Goal: Information Seeking & Learning: Learn about a topic

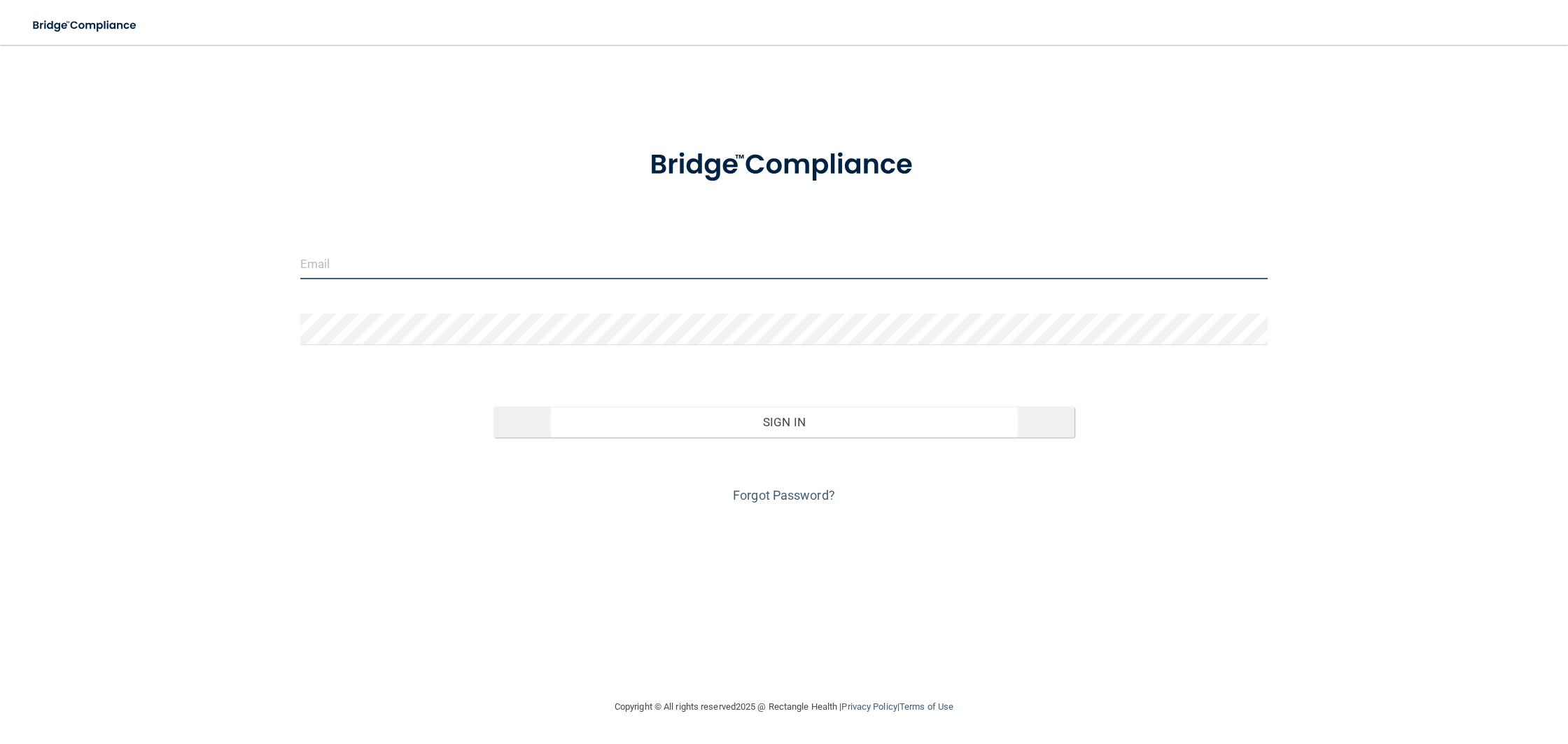
type input "[EMAIL_ADDRESS][DOMAIN_NAME]"
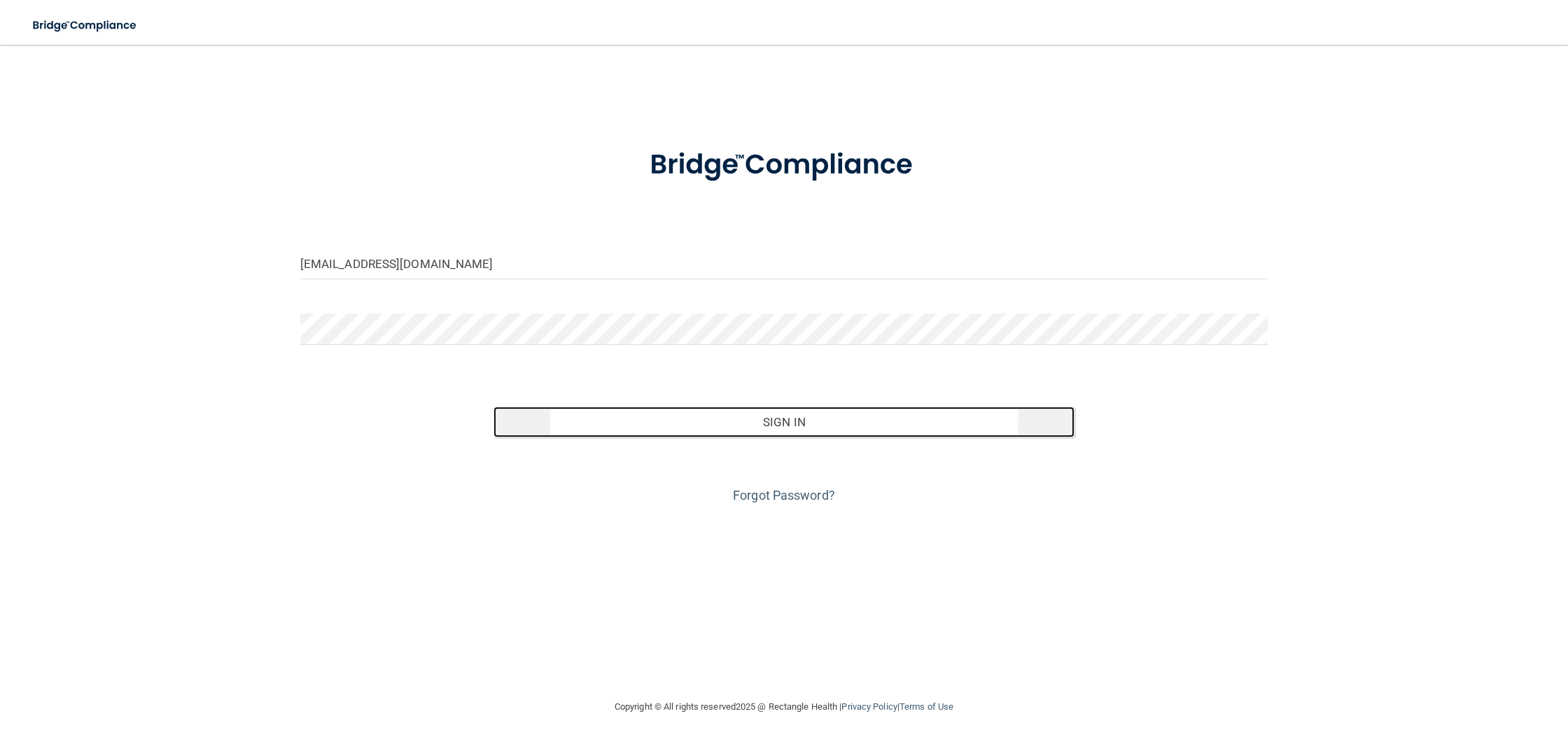
click at [774, 426] on button "Sign In" at bounding box center [783, 422] width 580 height 31
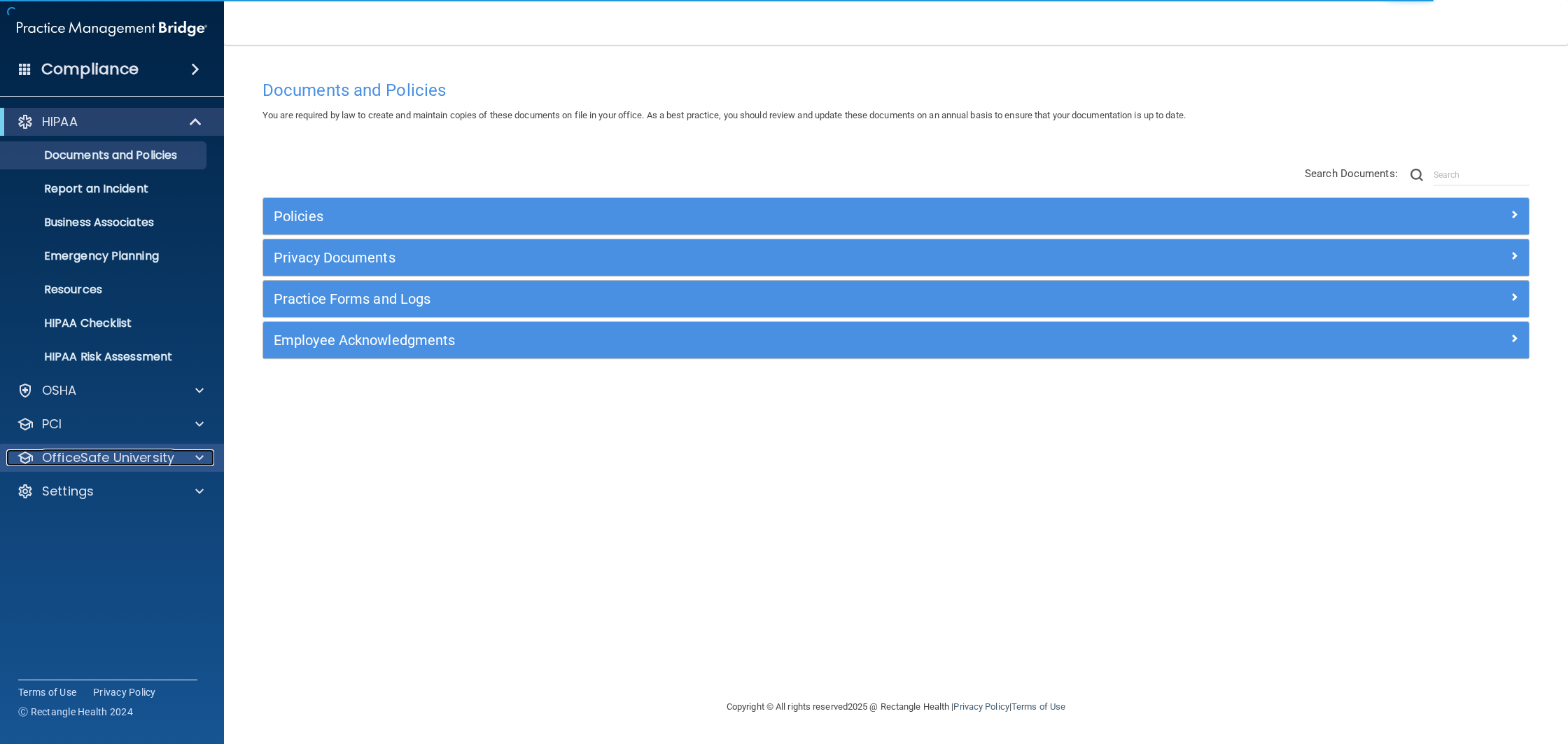
click at [108, 458] on p "OfficeSafe University" at bounding box center [108, 458] width 132 height 17
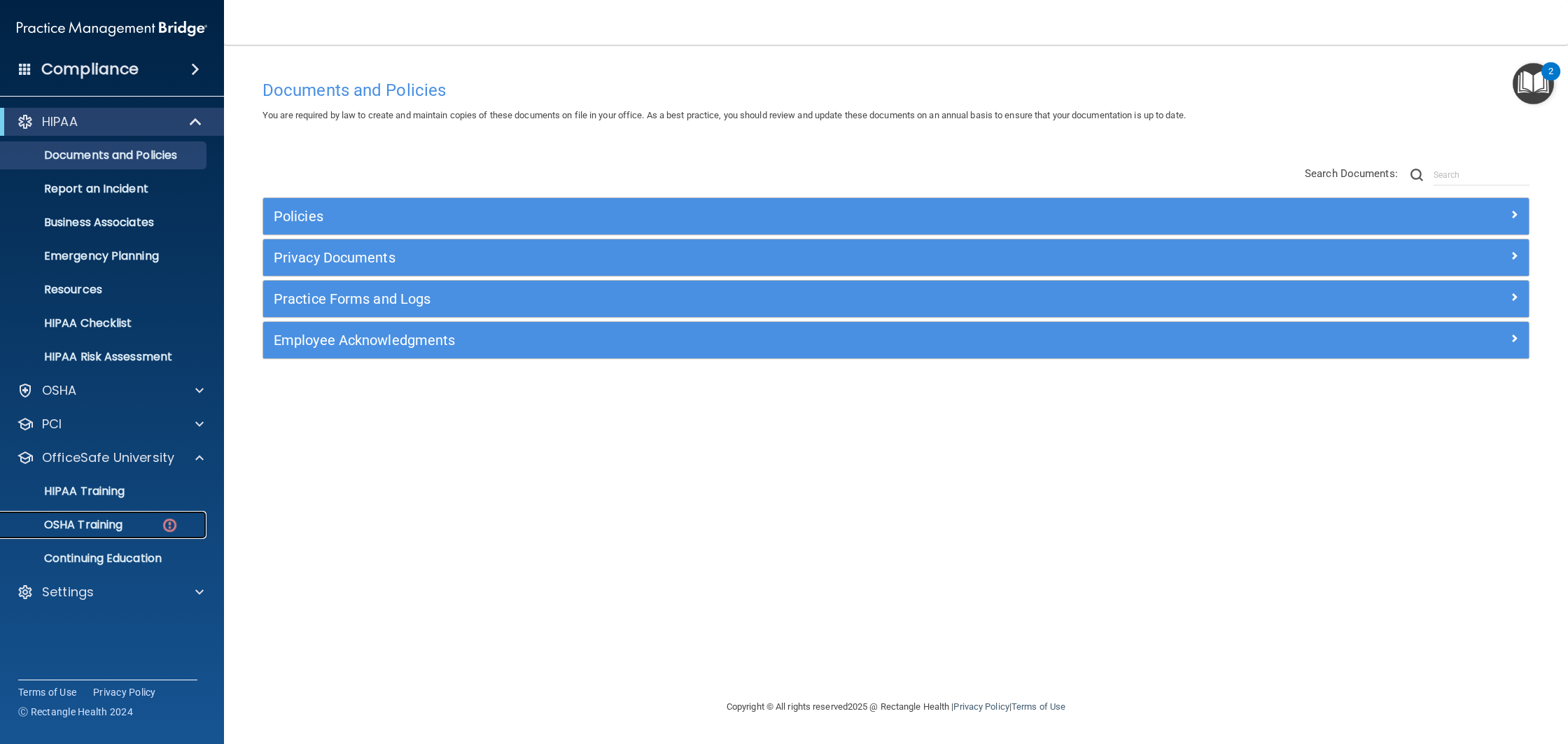
click at [180, 522] on div "OSHA Training" at bounding box center [104, 525] width 191 height 14
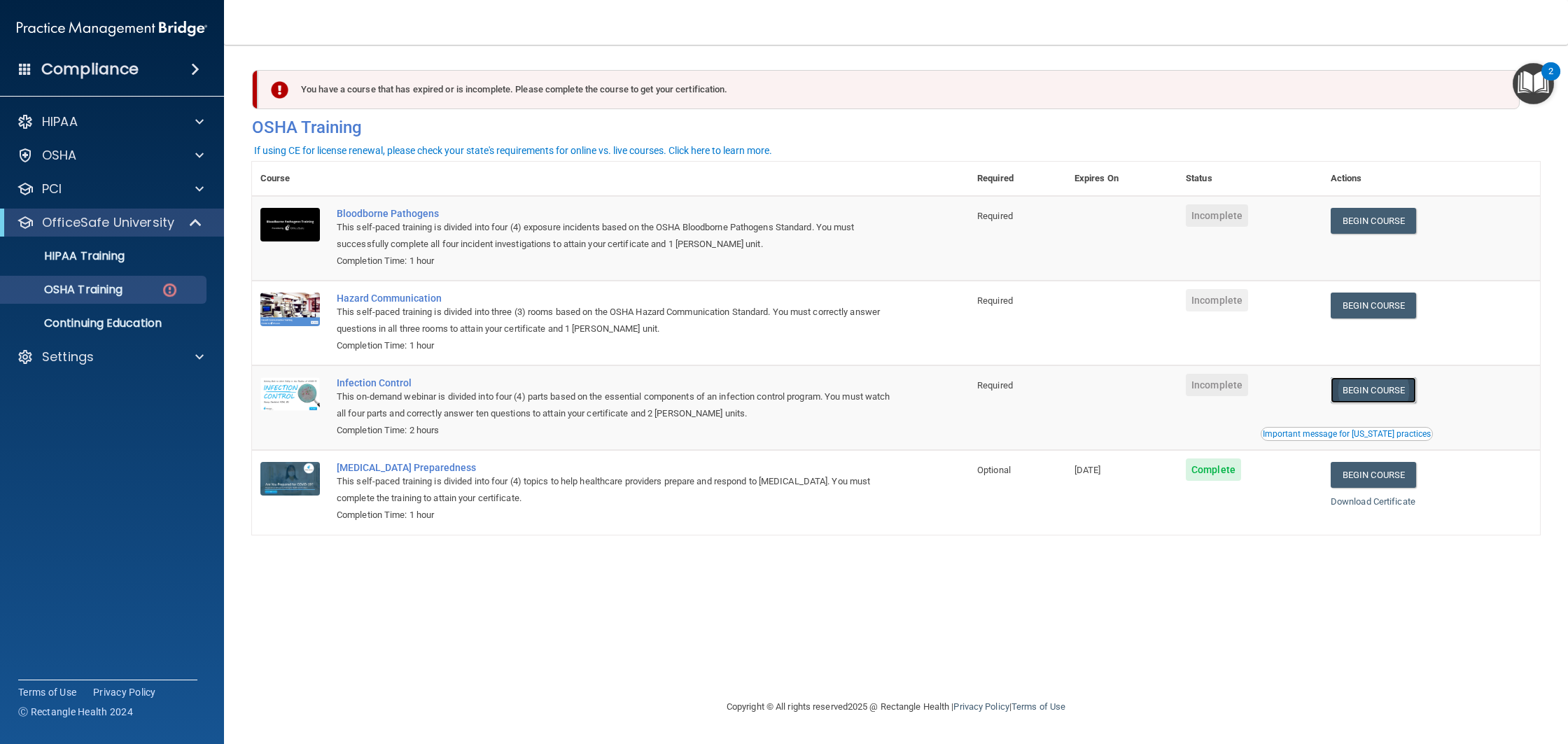
click at [1386, 388] on link "Begin Course" at bounding box center [1372, 390] width 85 height 26
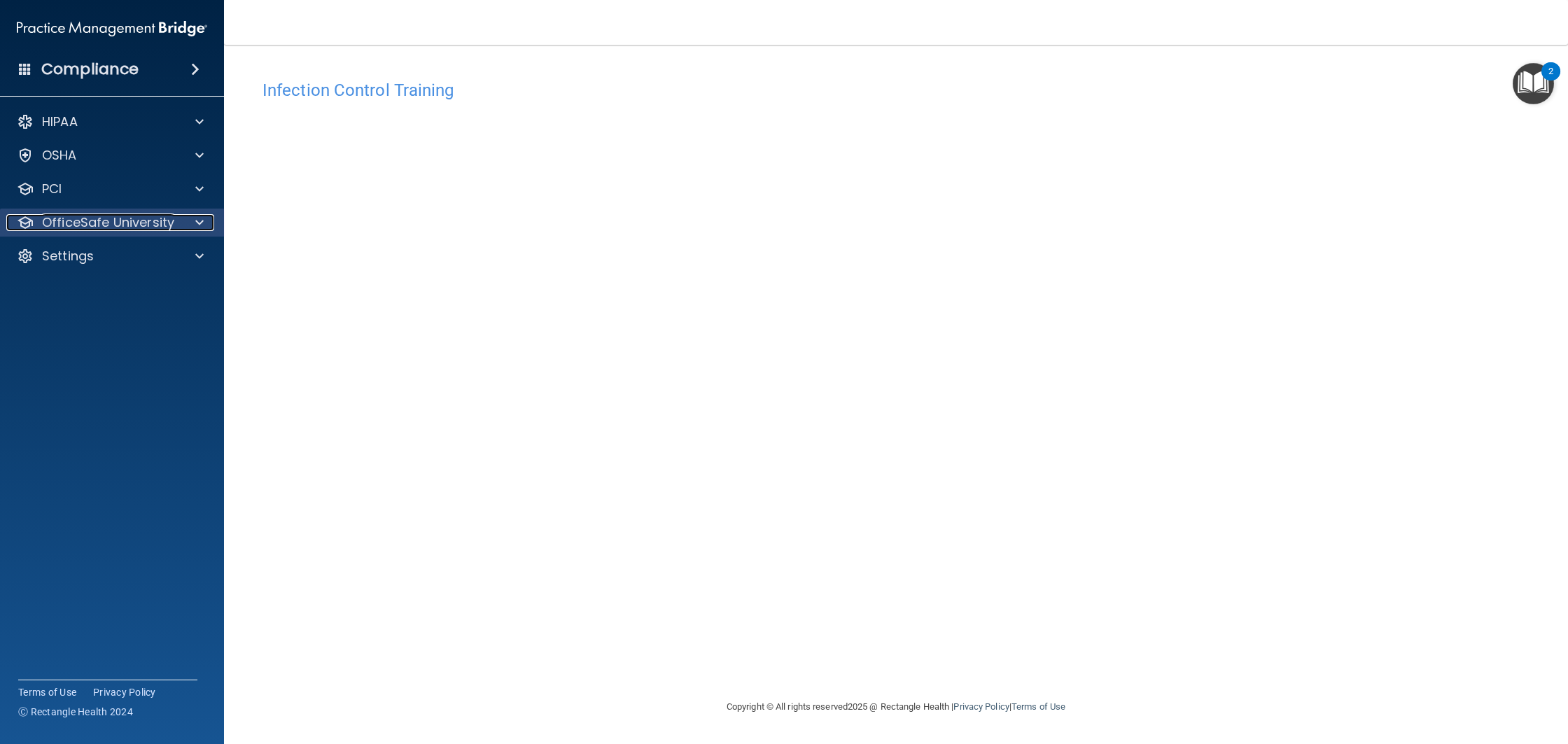
click at [163, 229] on p "OfficeSafe University" at bounding box center [108, 222] width 132 height 17
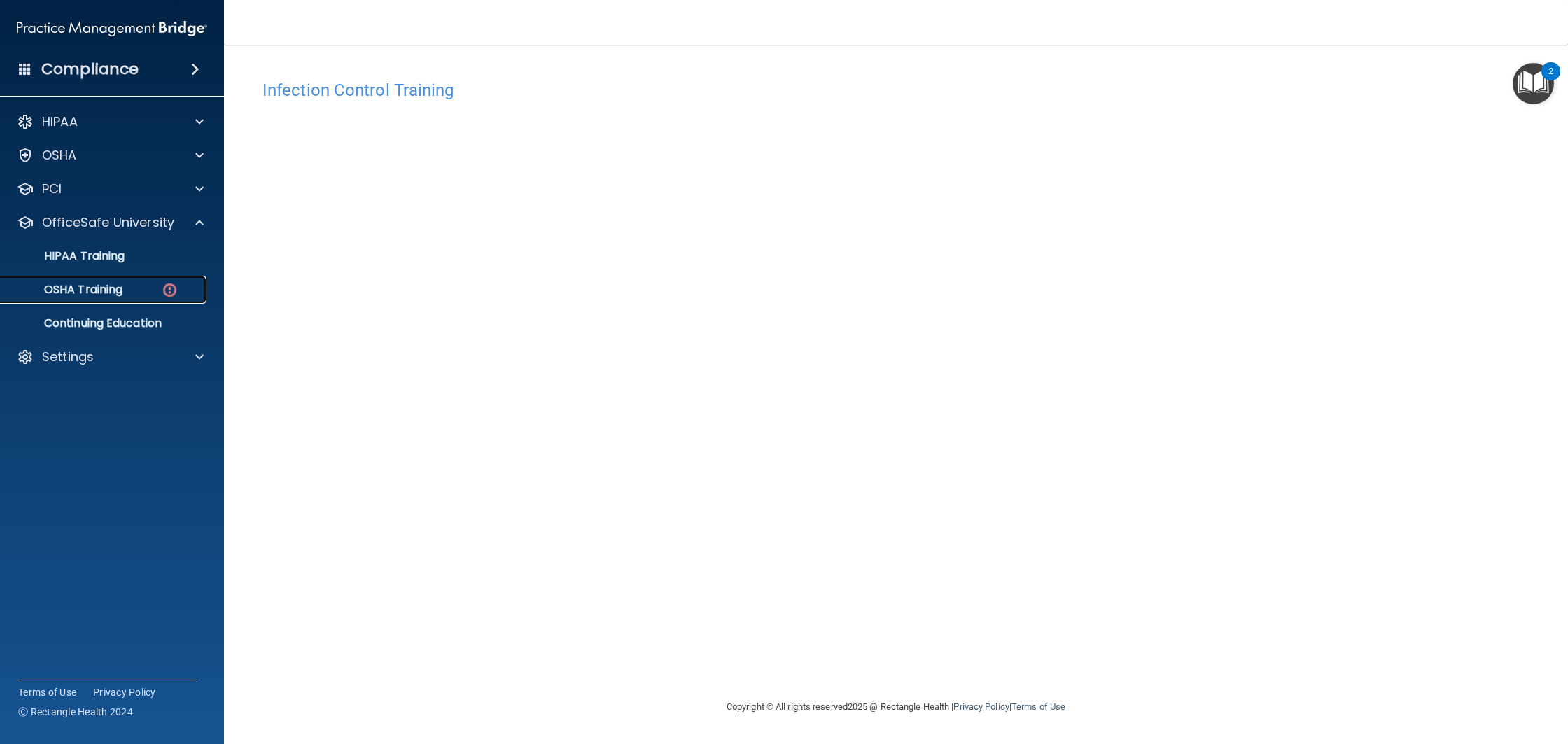
click at [160, 299] on link "OSHA Training" at bounding box center [96, 290] width 220 height 28
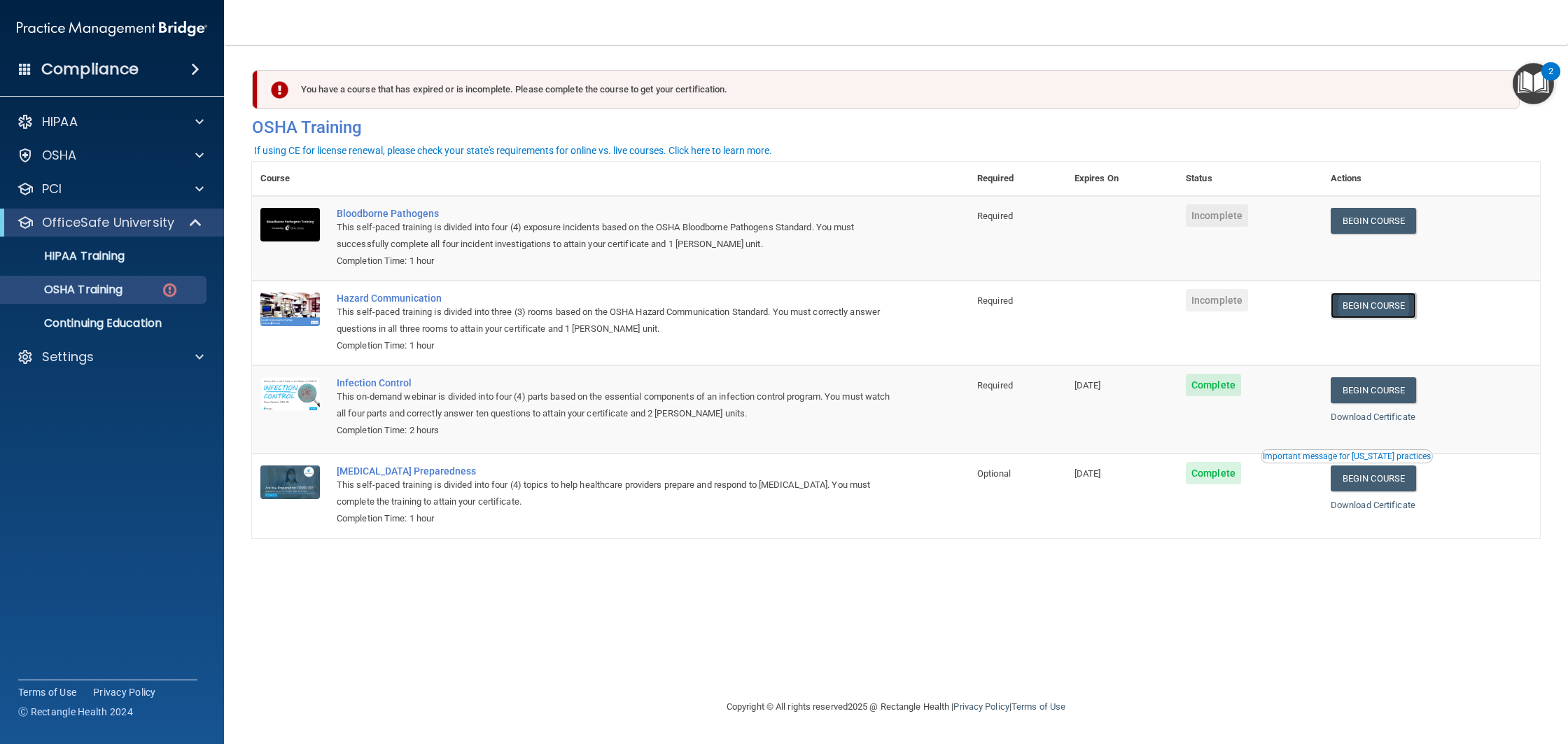
click at [1412, 302] on link "Begin Course" at bounding box center [1372, 305] width 85 height 26
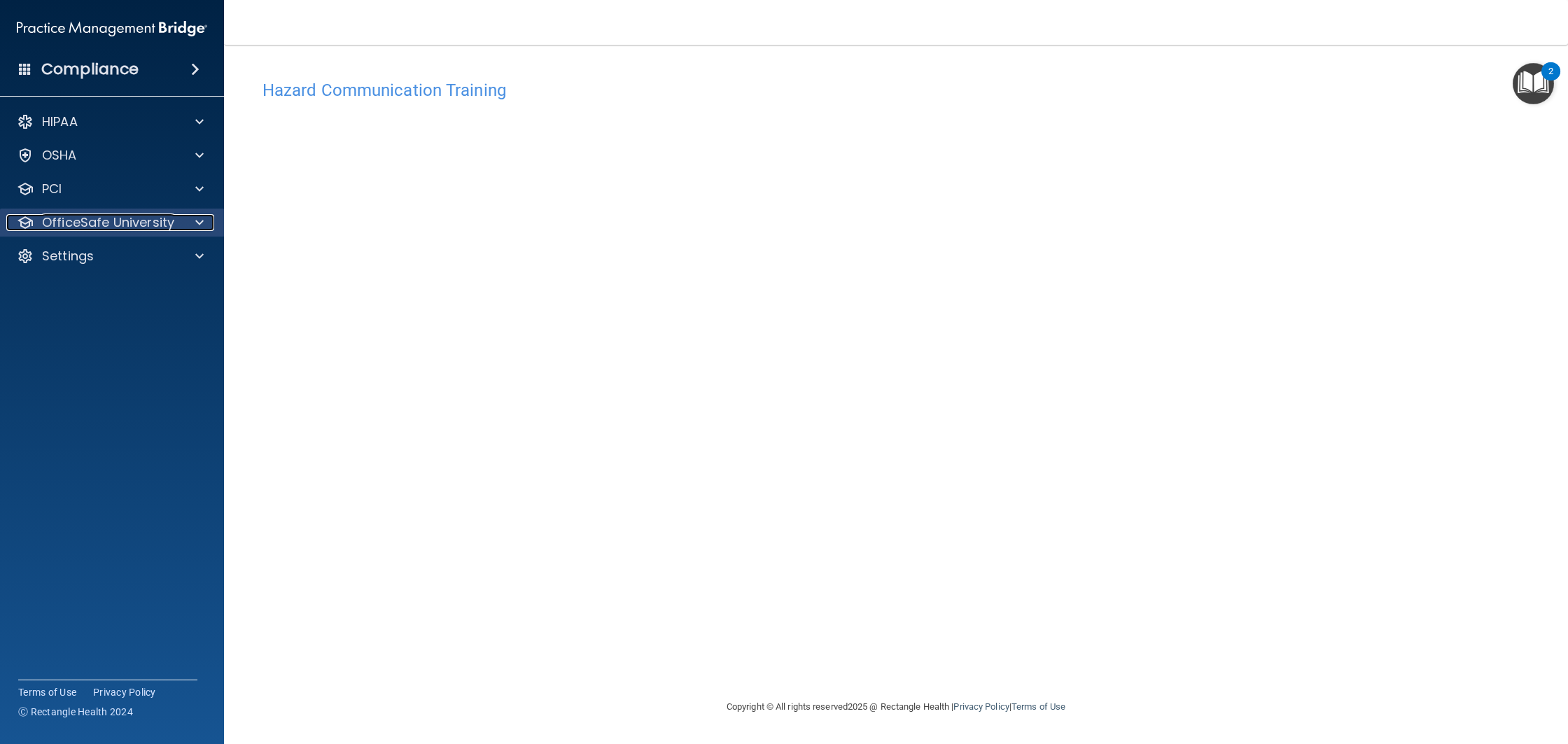
click at [184, 223] on div at bounding box center [198, 222] width 35 height 17
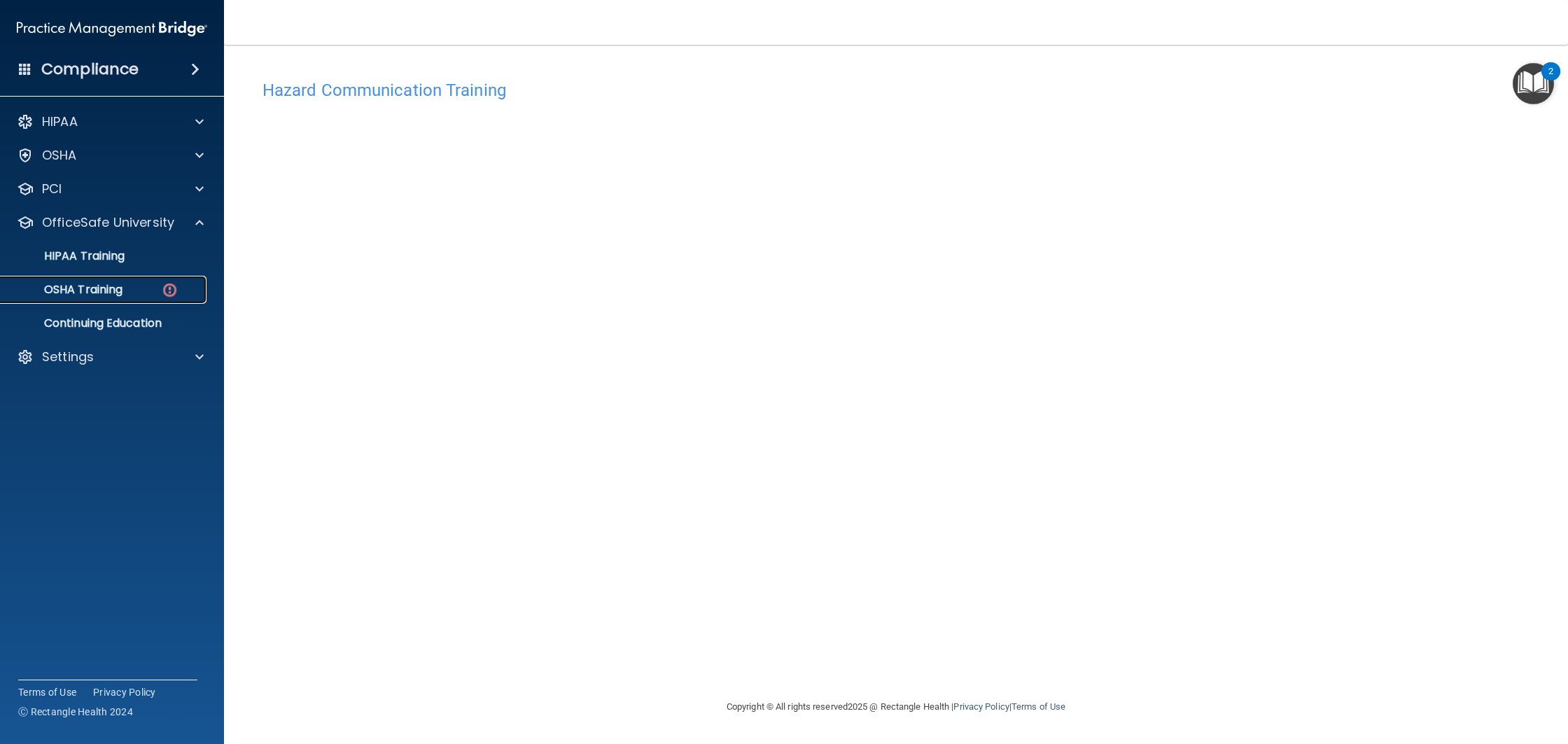
click at [167, 289] on img at bounding box center [170, 290] width 18 height 18
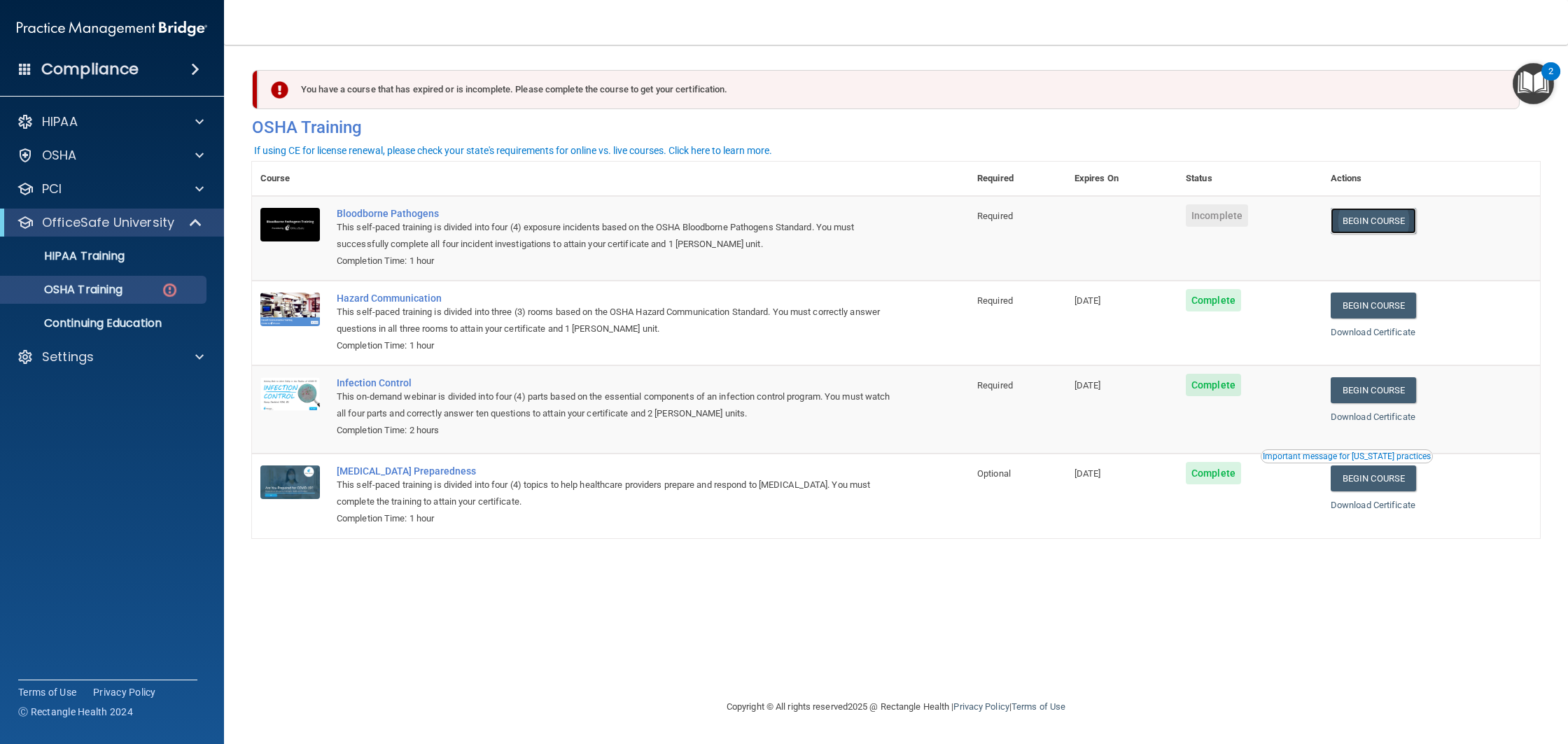
click at [1403, 222] on link "Begin Course" at bounding box center [1372, 220] width 85 height 26
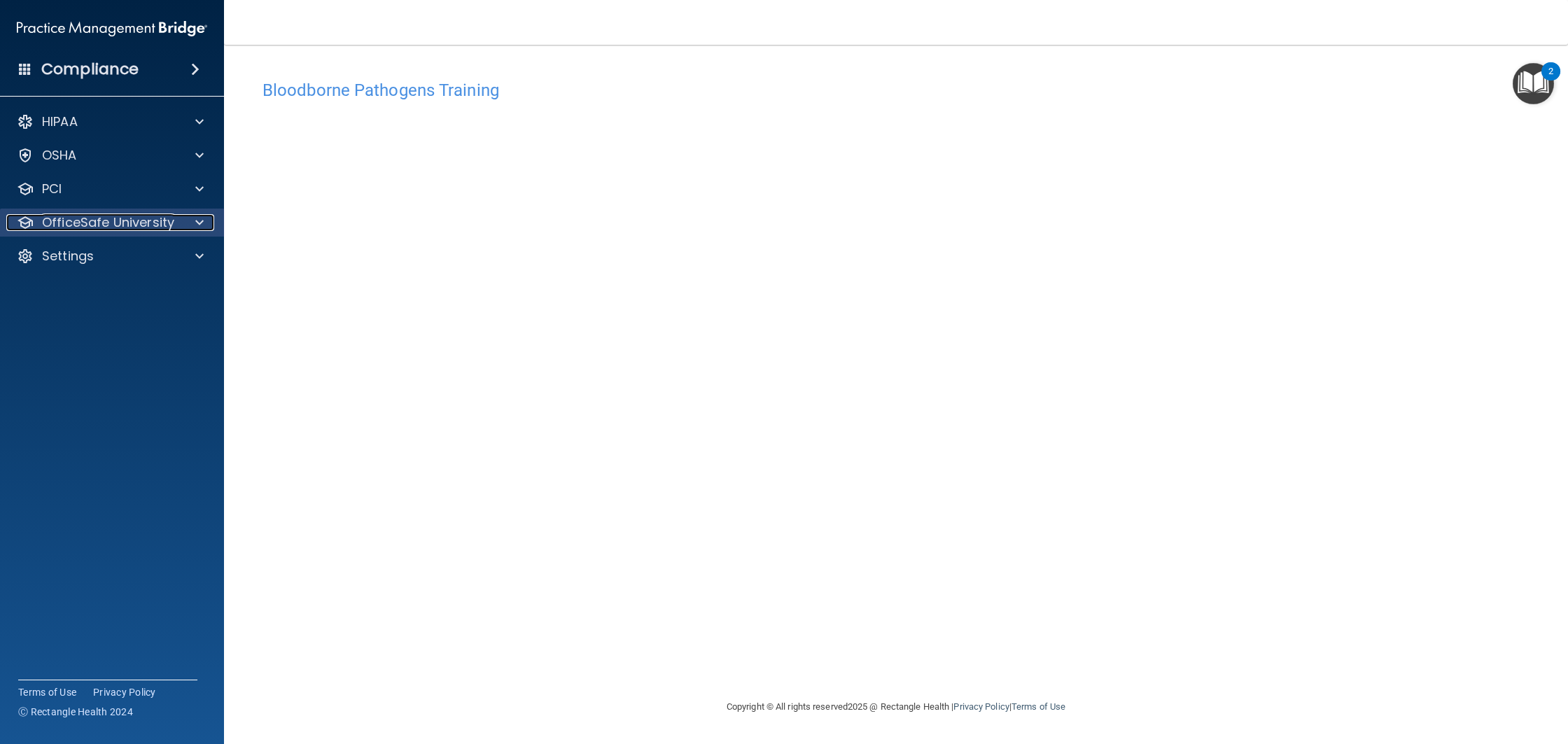
click at [142, 224] on p "OfficeSafe University" at bounding box center [108, 222] width 132 height 17
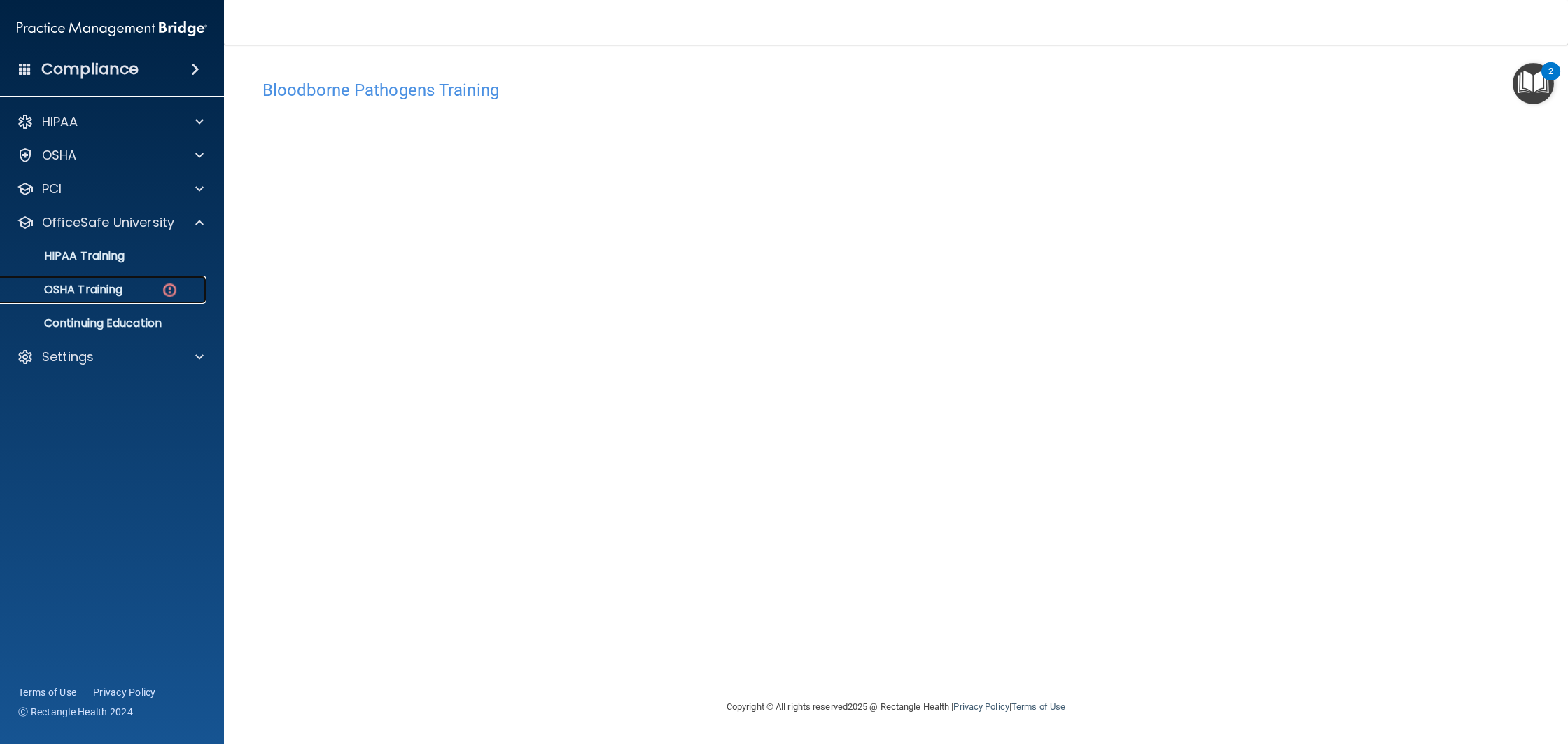
click at [129, 285] on div "OSHA Training" at bounding box center [104, 290] width 191 height 14
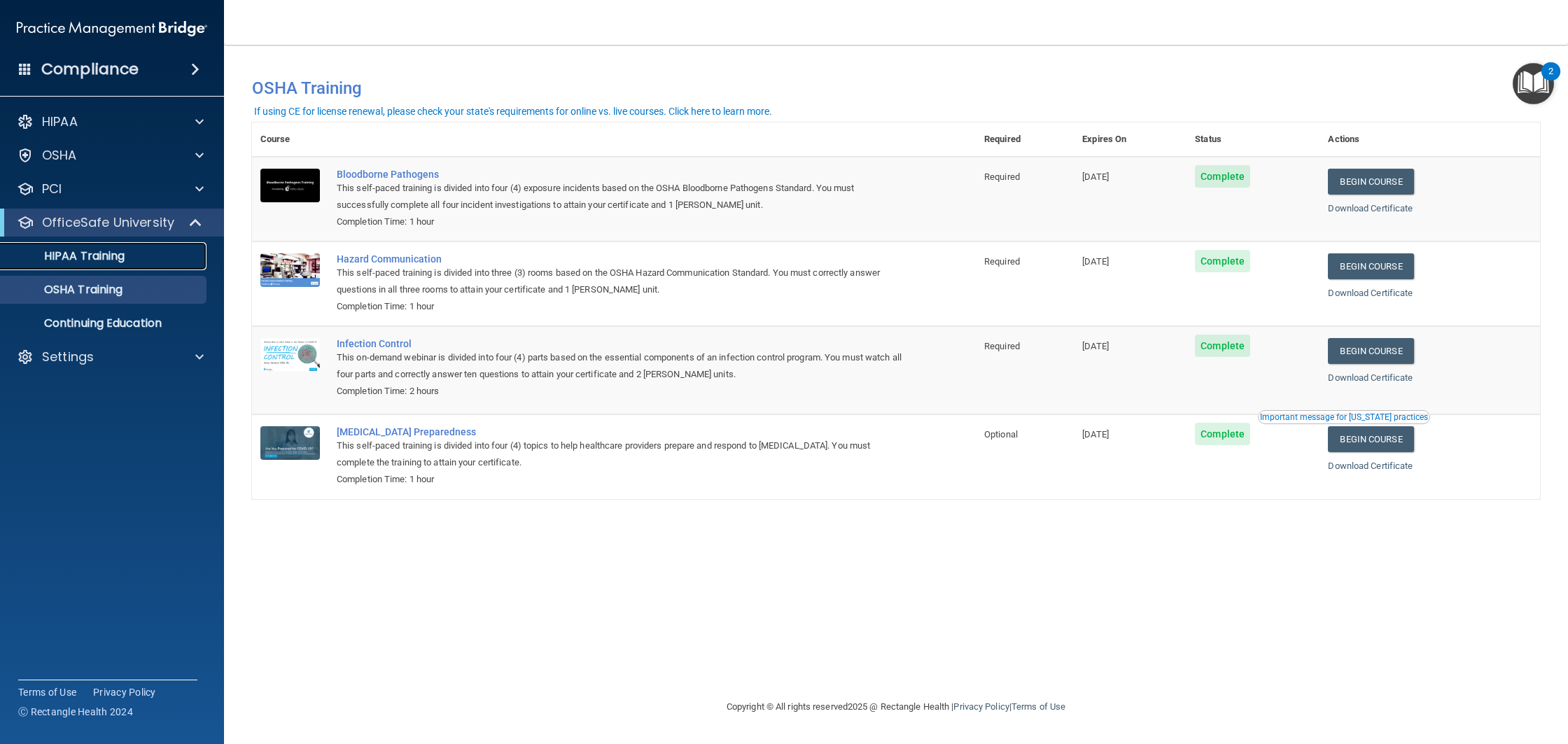
click at [139, 260] on div "HIPAA Training" at bounding box center [104, 256] width 191 height 14
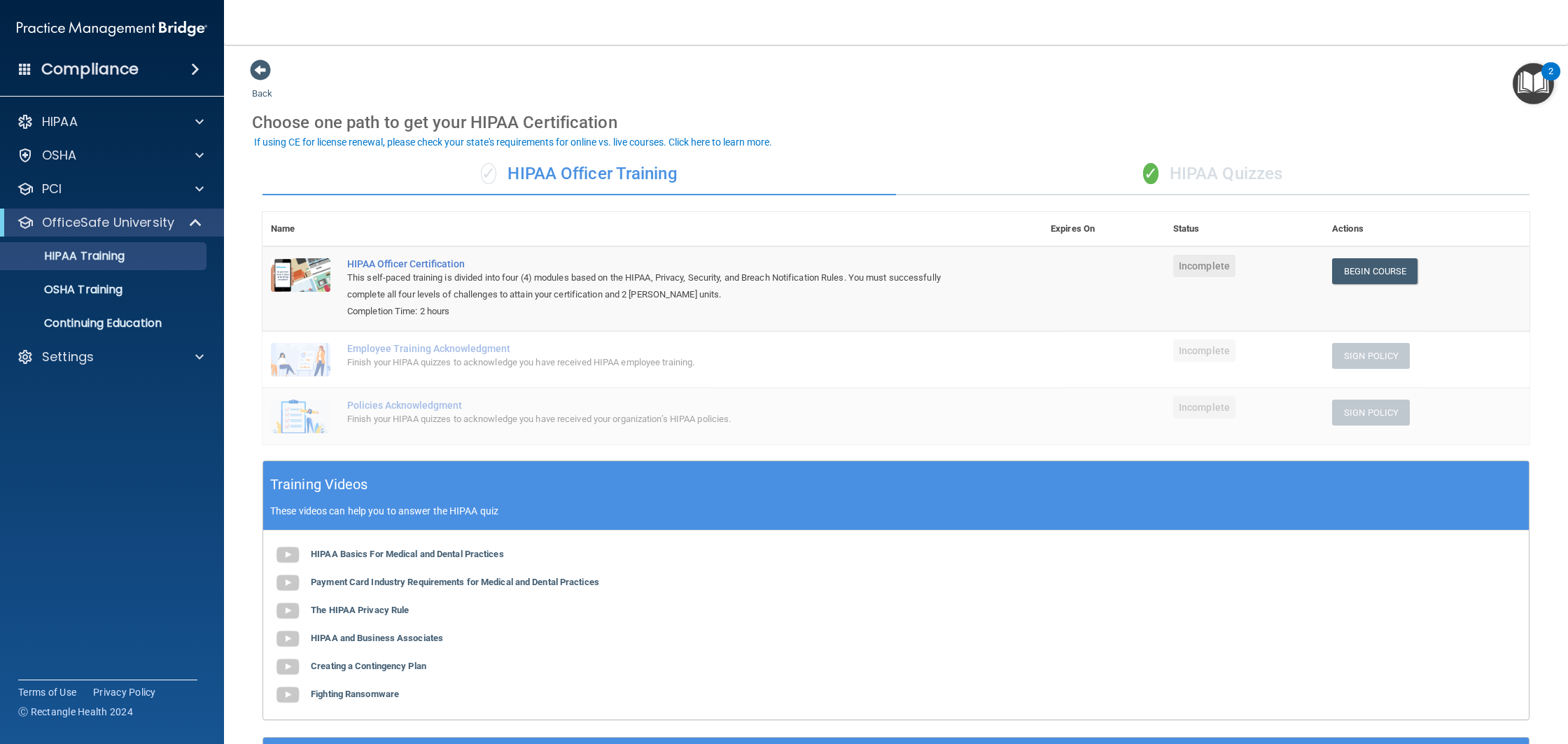
click at [1204, 175] on div "✓ HIPAA Quizzes" at bounding box center [1213, 175] width 633 height 42
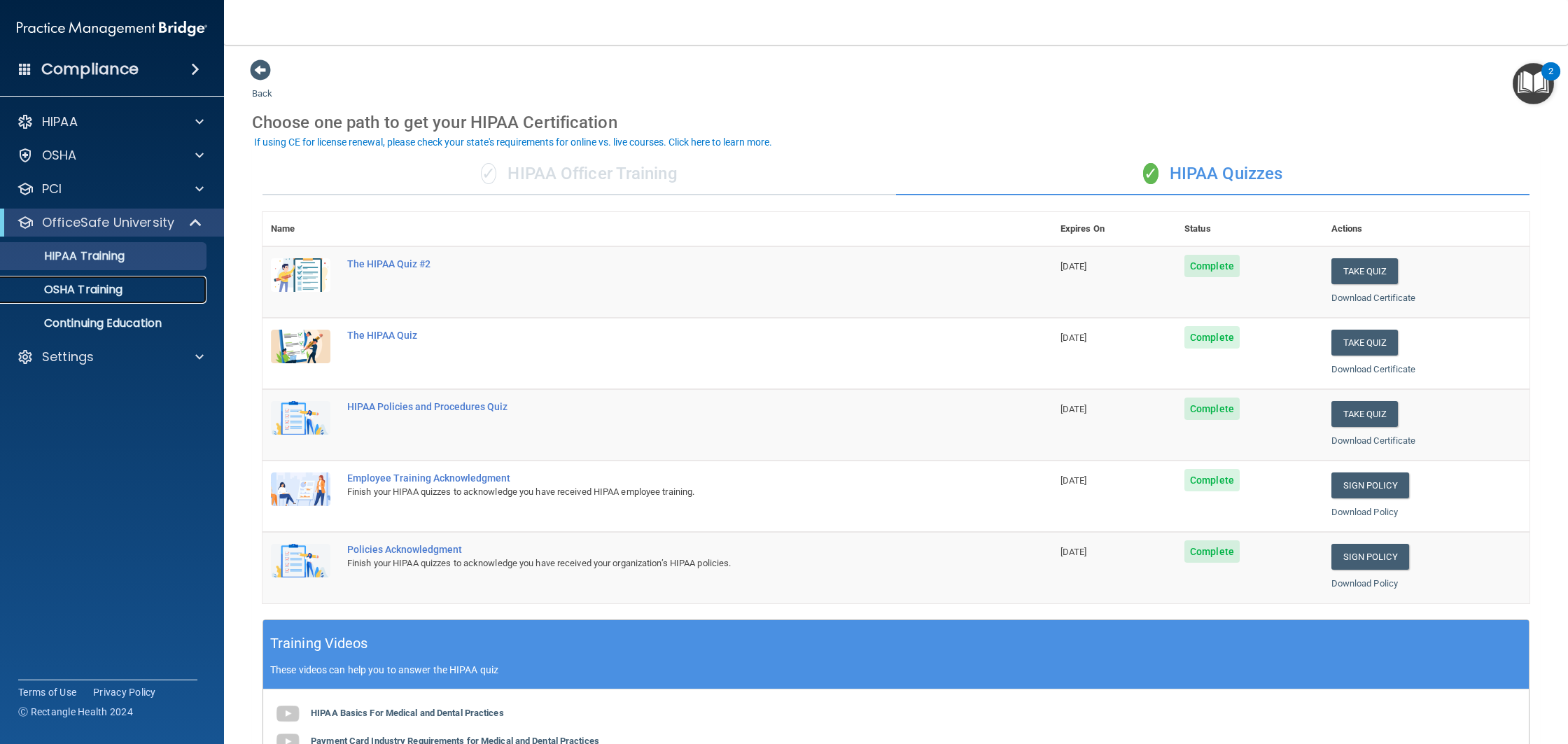
click at [71, 301] on link "OSHA Training" at bounding box center [96, 290] width 220 height 28
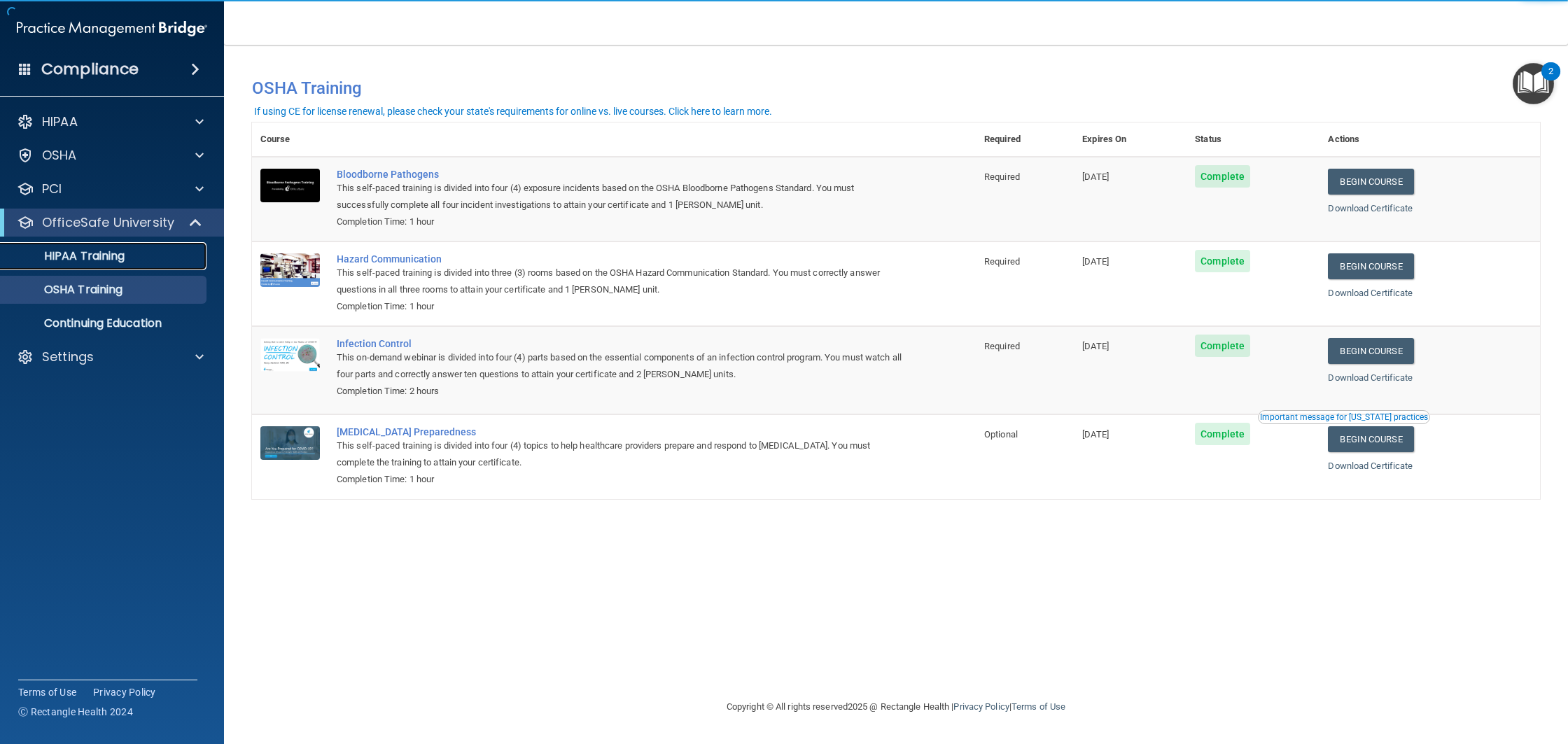
click at [131, 251] on div "HIPAA Training" at bounding box center [104, 256] width 191 height 14
